Goal: Communication & Community: Answer question/provide support

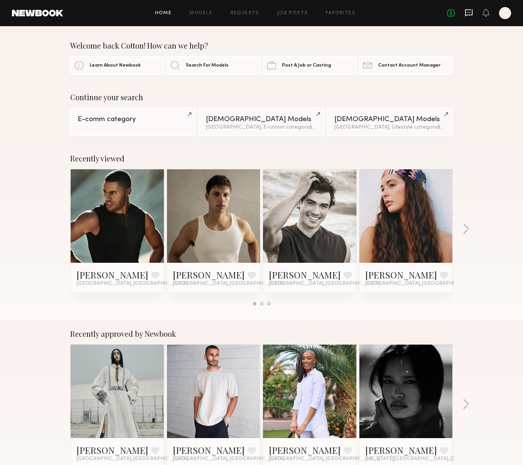
click at [469, 14] on icon at bounding box center [469, 13] width 8 height 8
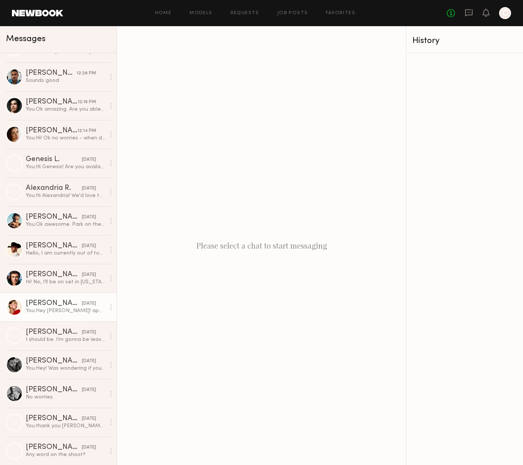
scroll to position [50, 0]
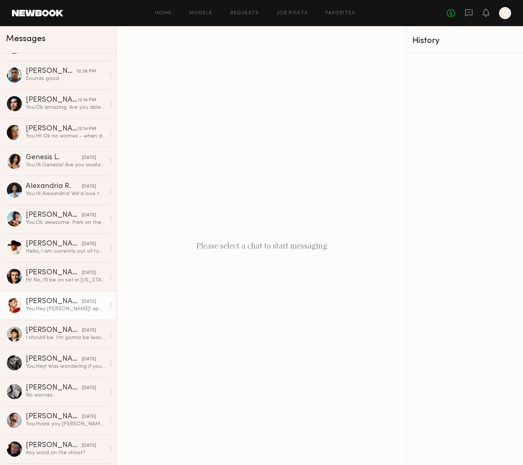
click at [44, 305] on div "Louise M." at bounding box center [54, 301] width 56 height 7
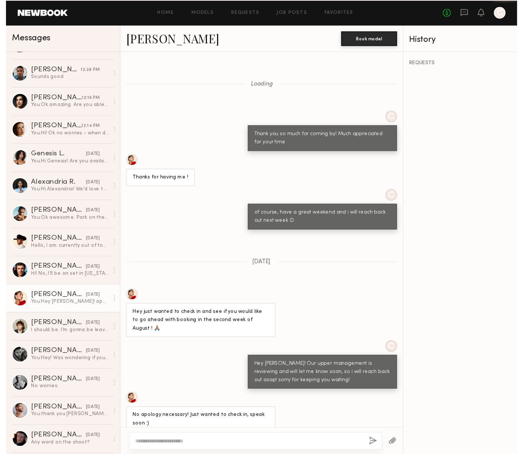
scroll to position [375, 0]
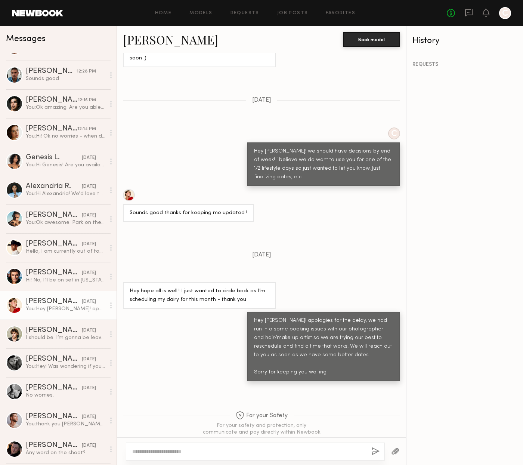
click at [152, 41] on link "Louise M." at bounding box center [170, 39] width 95 height 16
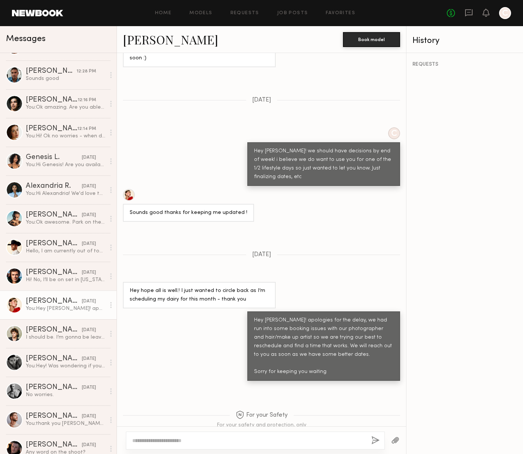
scroll to position [380, 0]
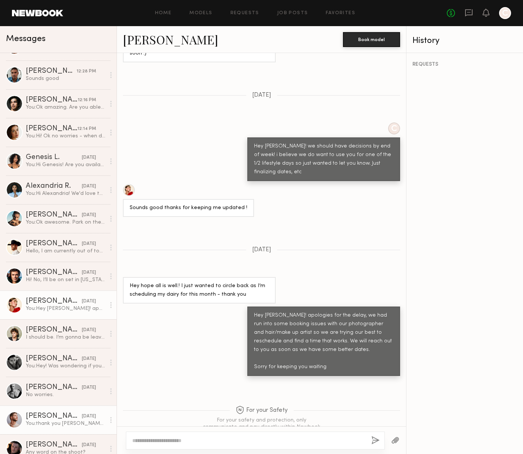
click at [53, 424] on div "You: thank you joseph! much appreciated!" at bounding box center [66, 423] width 80 height 7
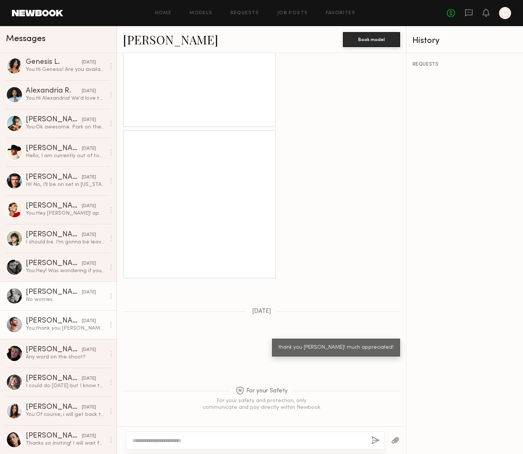
scroll to position [152, 0]
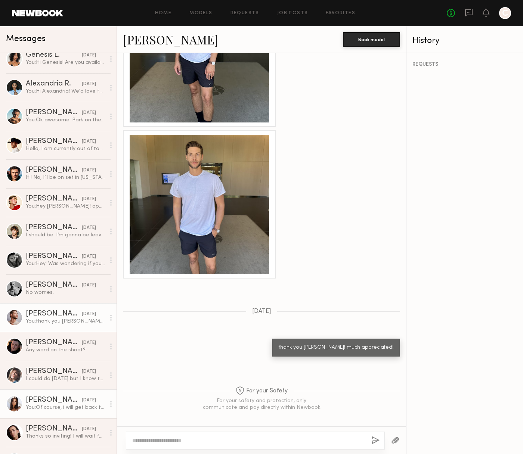
click at [51, 405] on div "You: Of course, i will get back to you asap!" at bounding box center [66, 407] width 80 height 7
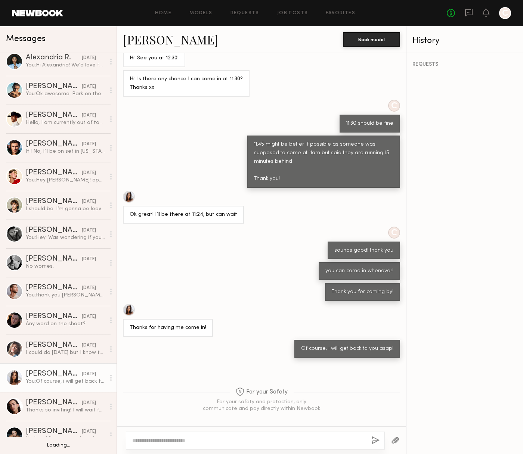
scroll to position [181, 0]
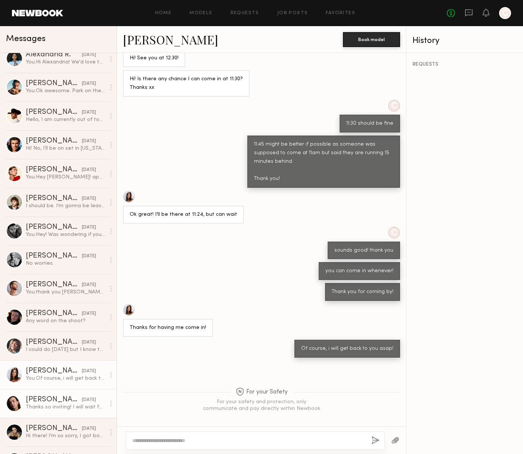
click at [45, 394] on link "Uliana V. 07/22/2025 Thanks so inviting! I will wait for your decision:)" at bounding box center [58, 403] width 117 height 29
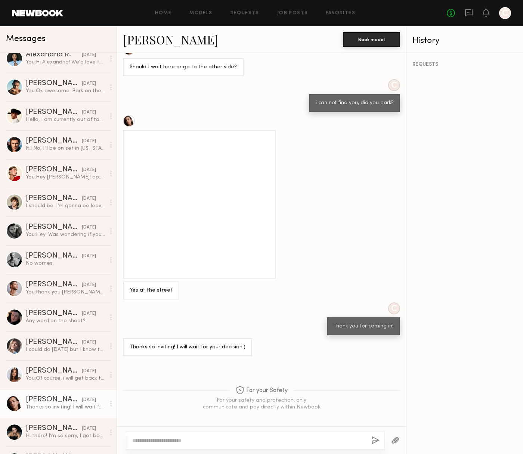
scroll to position [0, 0]
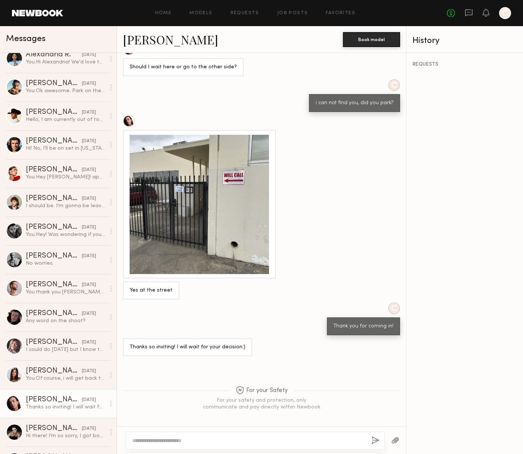
click at [146, 40] on link "Uliana V." at bounding box center [170, 39] width 95 height 16
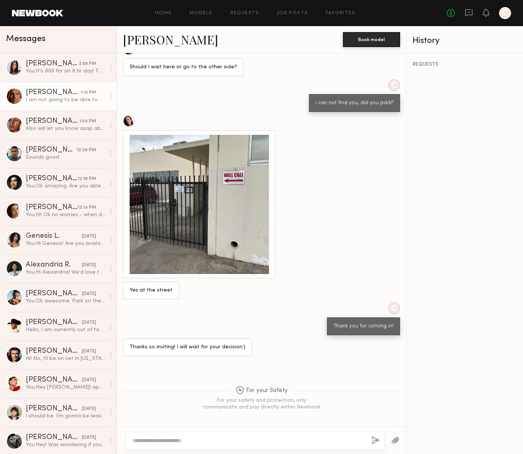
scroll to position [0, 0]
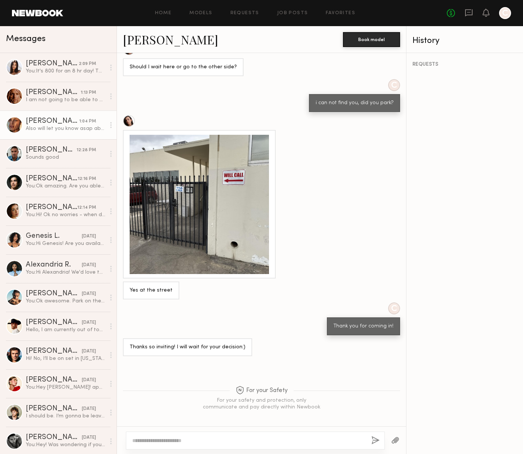
click at [39, 130] on div "Also will let you know asap about Friday" at bounding box center [66, 128] width 80 height 7
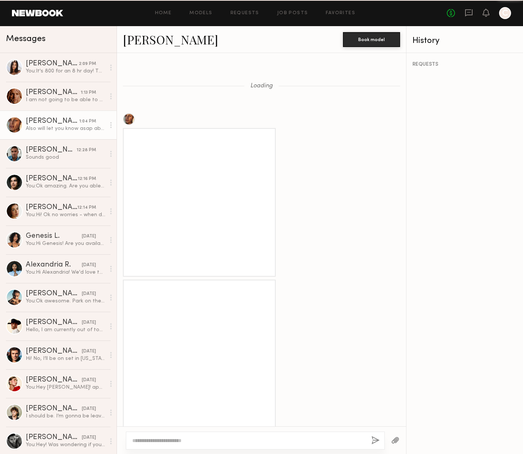
scroll to position [783, 0]
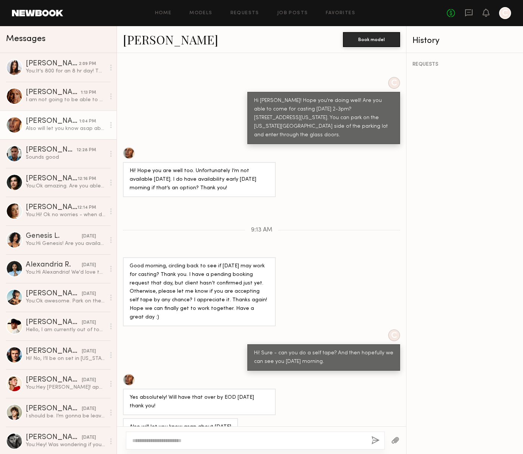
click at [145, 40] on link "Nicole C." at bounding box center [170, 39] width 95 height 16
